Goal: Task Accomplishment & Management: Use online tool/utility

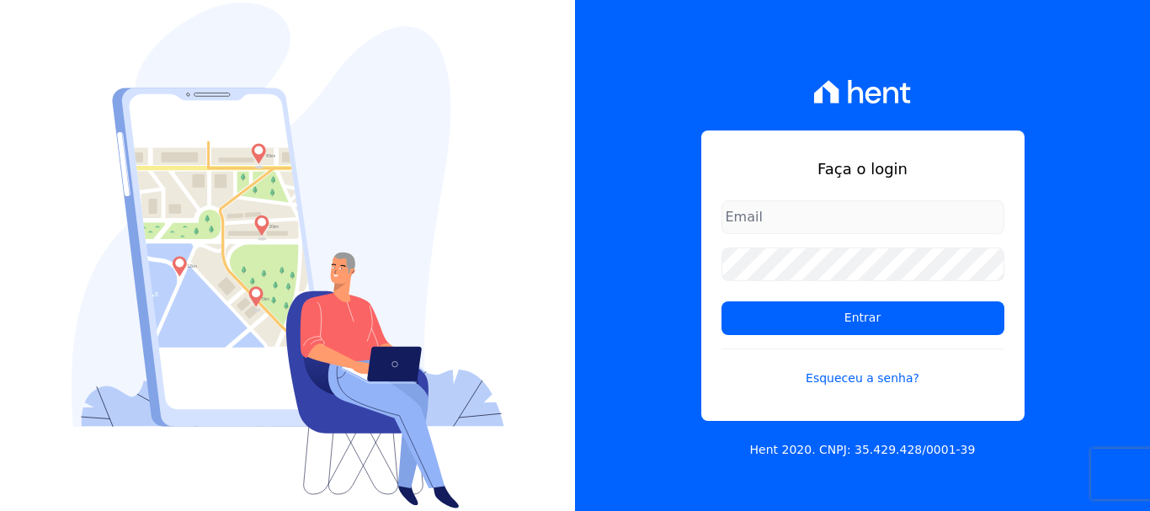
click at [843, 219] on input "email" at bounding box center [863, 217] width 283 height 34
type input "financ.junco@gmail.com"
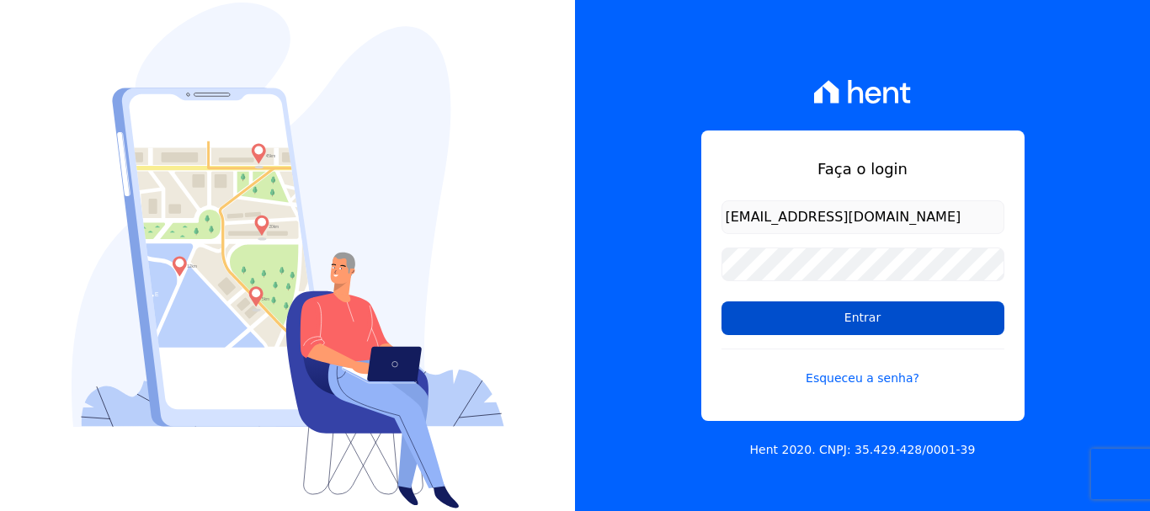
click at [861, 317] on input "Entrar" at bounding box center [863, 318] width 283 height 34
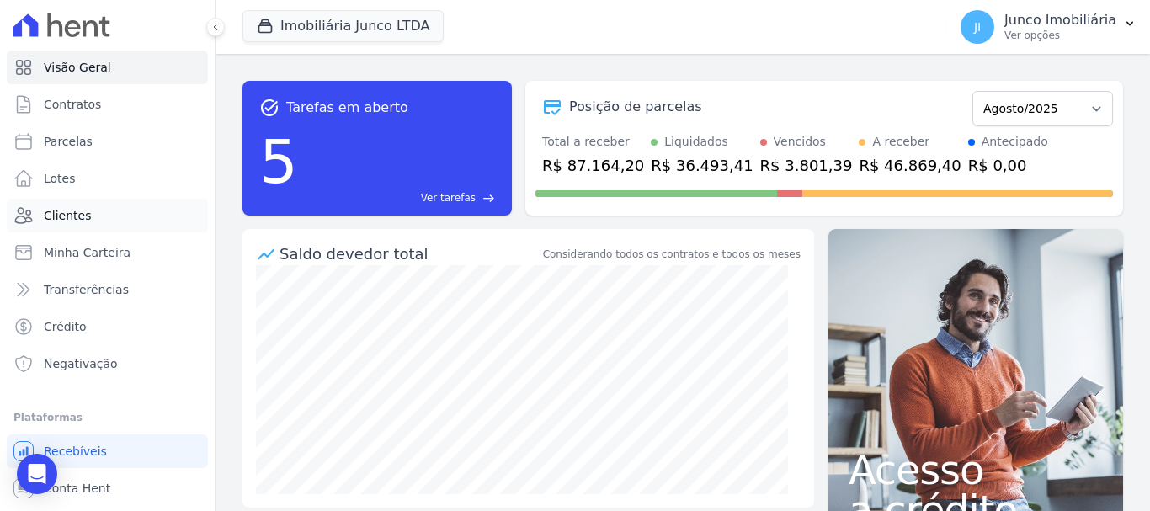
click at [62, 216] on span "Clientes" at bounding box center [67, 215] width 47 height 17
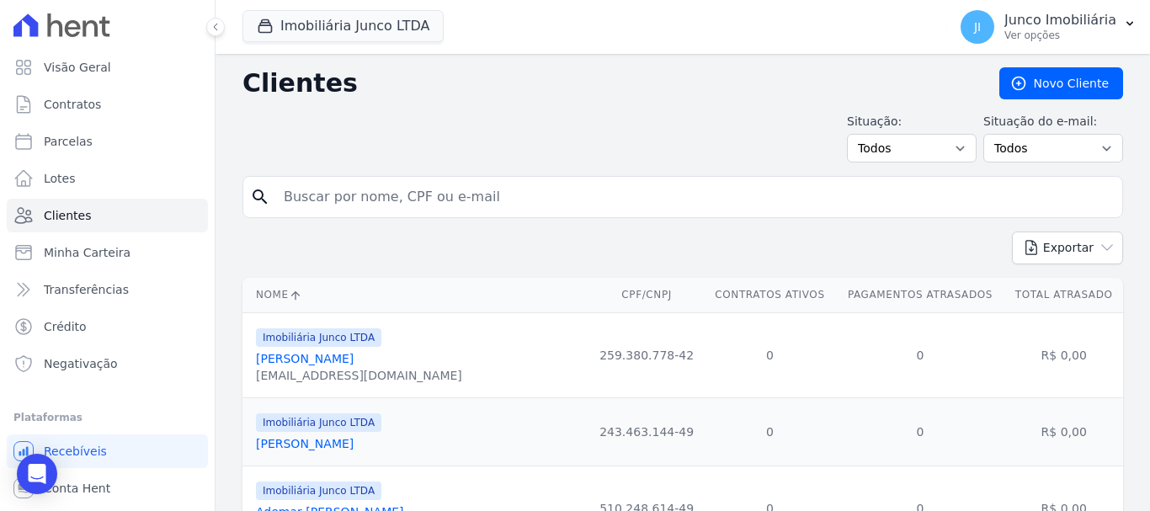
click at [343, 205] on input "search" at bounding box center [695, 197] width 842 height 34
type input "1228"
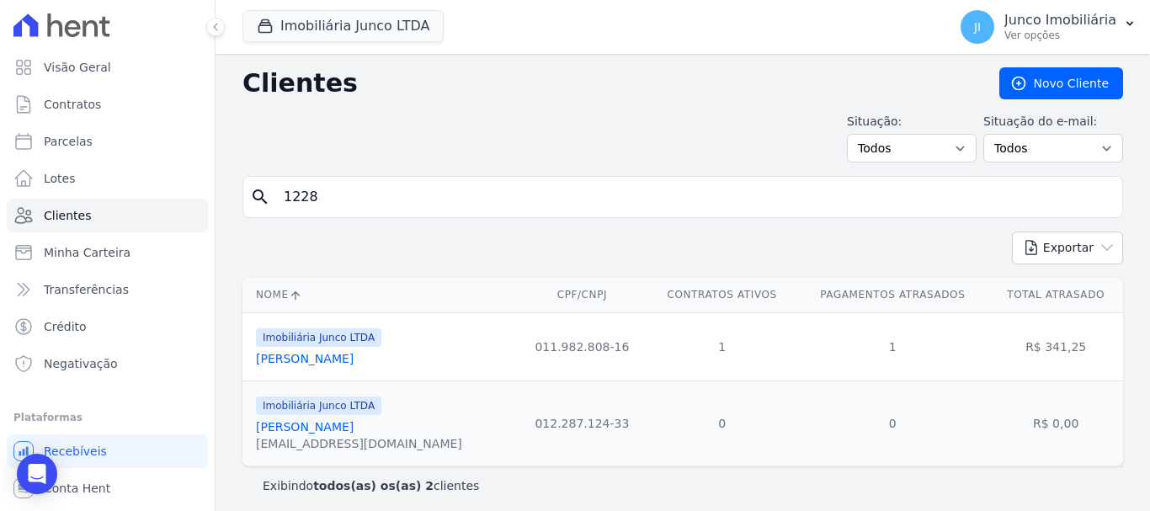
click at [338, 200] on input "1228" at bounding box center [695, 197] width 842 height 34
click at [73, 147] on span "Parcelas" at bounding box center [68, 141] width 49 height 17
select select
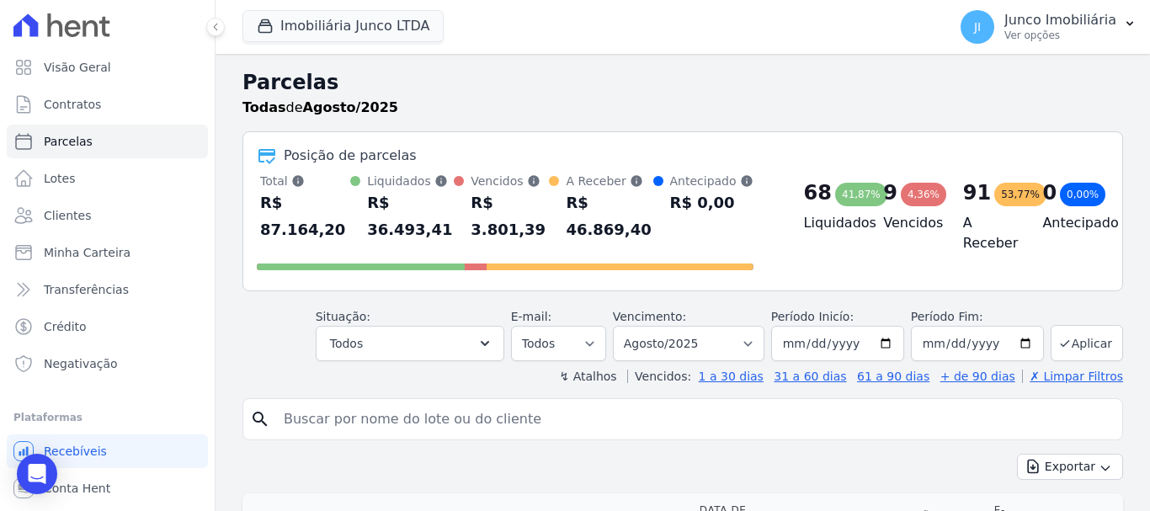
click at [306, 402] on input "search" at bounding box center [695, 419] width 842 height 34
type input "1228"
select select
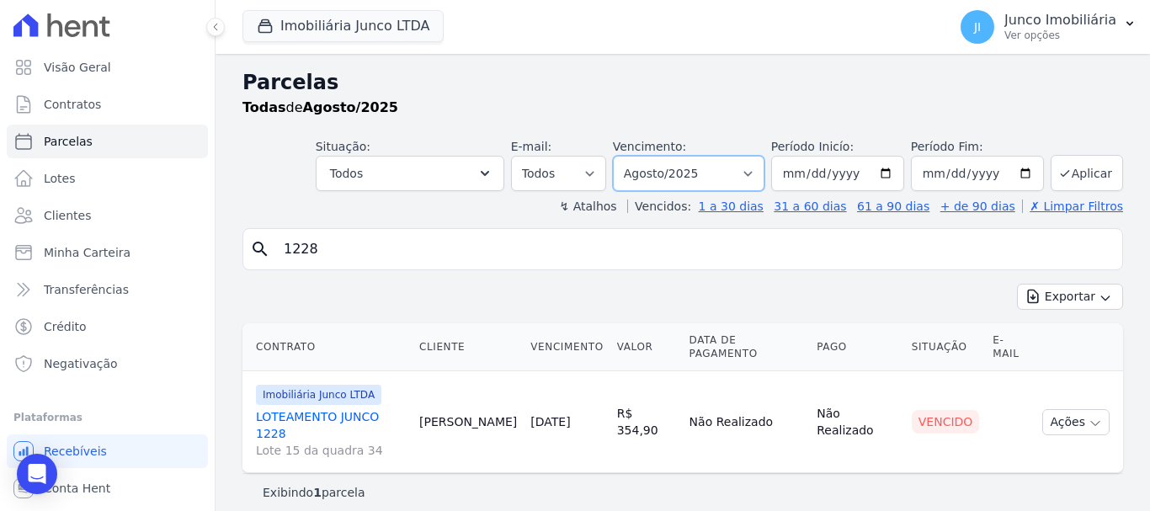
click at [765, 173] on select "Filtrar por período ──────── Todos os meses Fevereiro/2020 Março/2020 Abril/202…" at bounding box center [689, 173] width 152 height 35
select select "all"
click at [637, 156] on select "Filtrar por período ──────── Todos os meses Fevereiro/2020 Março/2020 Abril/202…" at bounding box center [689, 173] width 152 height 35
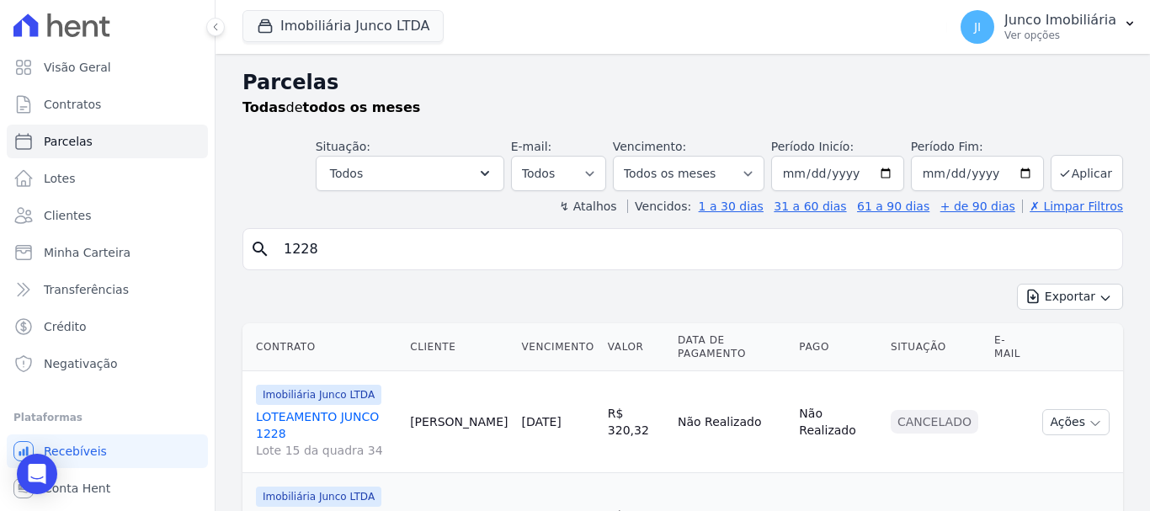
select select
click at [1047, 300] on button "Exportar" at bounding box center [1070, 297] width 106 height 26
click at [1057, 363] on span "Exportar CSV" at bounding box center [1068, 365] width 89 height 17
click at [1028, 40] on p "Ver opções" at bounding box center [1061, 35] width 112 height 13
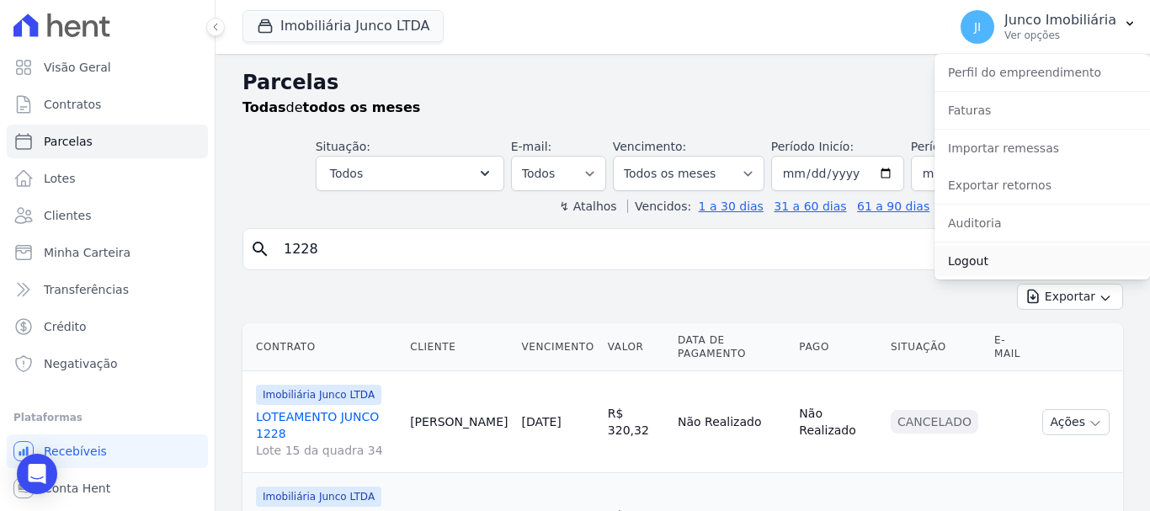
click at [973, 256] on link "Logout" at bounding box center [1043, 261] width 216 height 30
